Goal: Navigation & Orientation: Find specific page/section

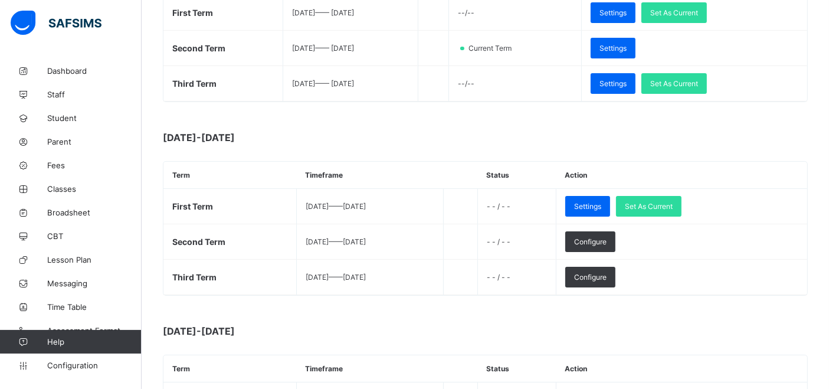
scroll to position [262, 0]
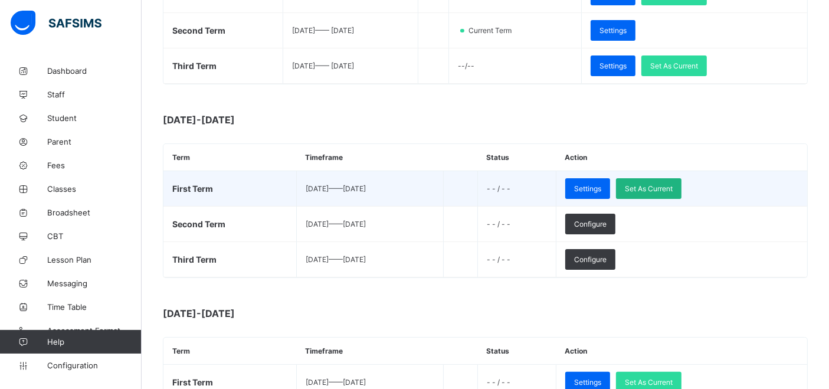
click at [672, 188] on span "Set As Current" at bounding box center [649, 188] width 48 height 9
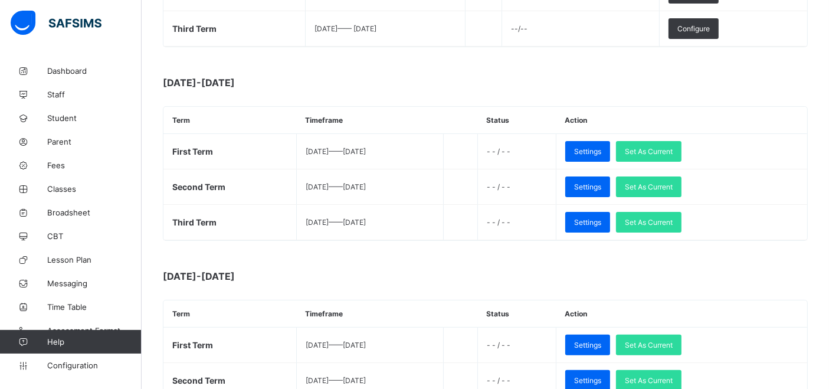
scroll to position [524, 0]
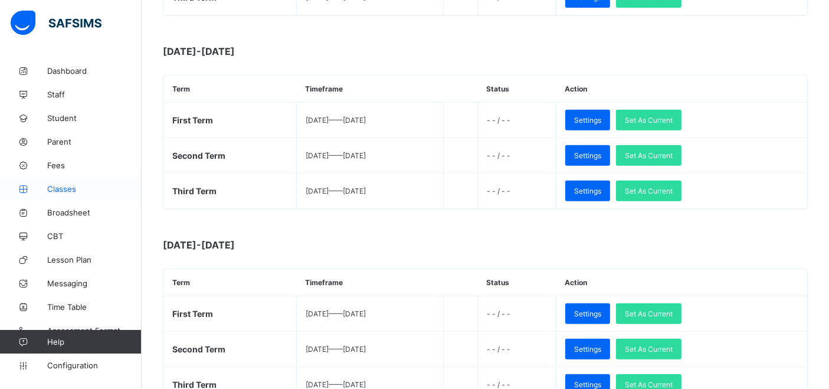
click at [67, 187] on span "Classes" at bounding box center [94, 188] width 94 height 9
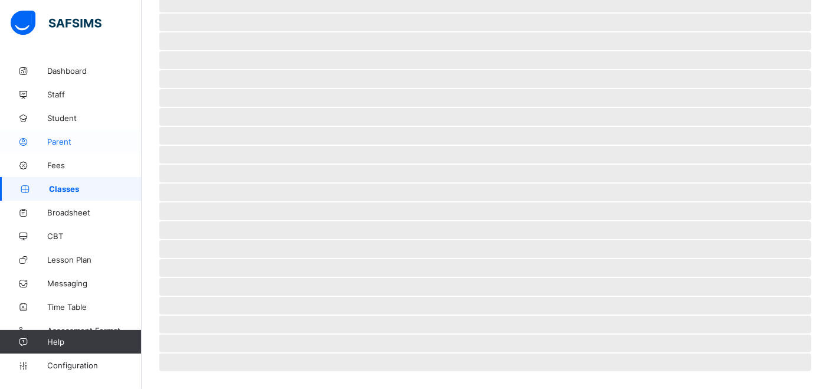
scroll to position [247, 0]
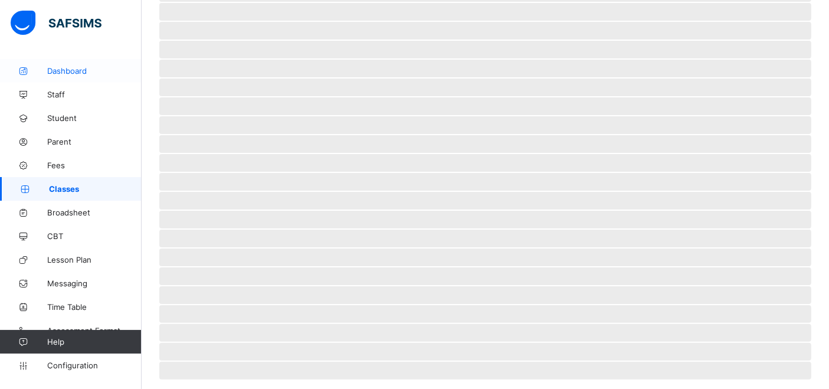
click at [77, 71] on span "Dashboard" at bounding box center [94, 70] width 94 height 9
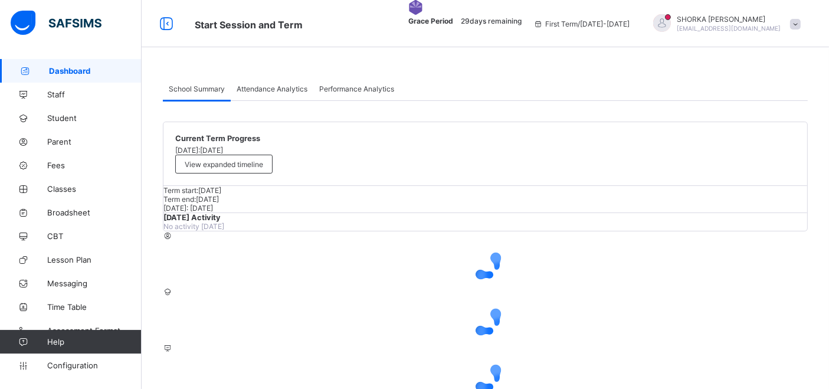
click at [800, 21] on span at bounding box center [795, 24] width 11 height 11
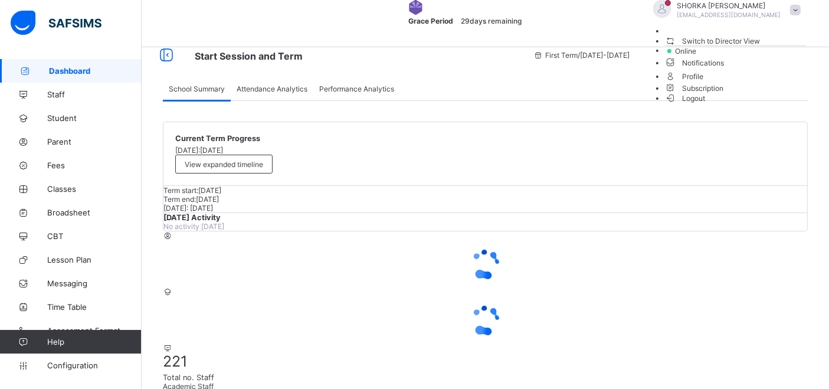
click at [750, 47] on span "Switch to Director View" at bounding box center [713, 41] width 96 height 12
